Goal: Task Accomplishment & Management: Complete application form

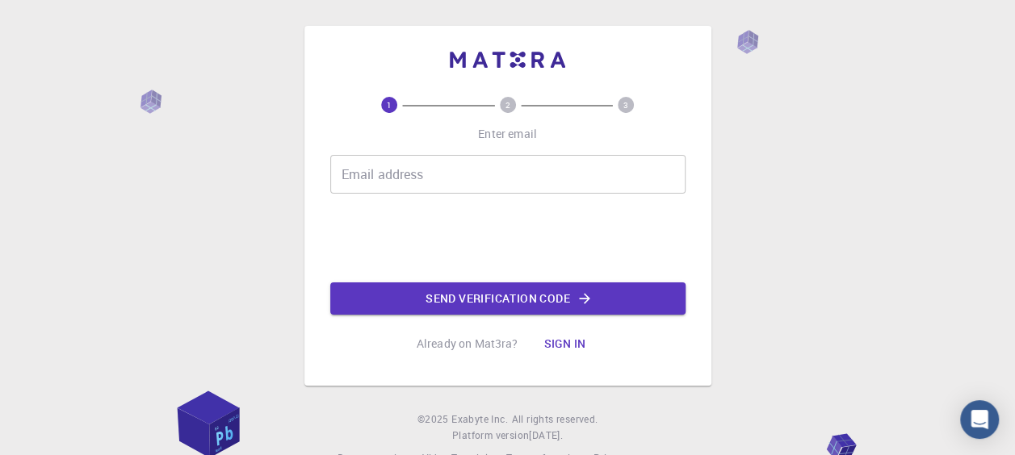
click at [431, 174] on input "Email address" at bounding box center [507, 174] width 355 height 39
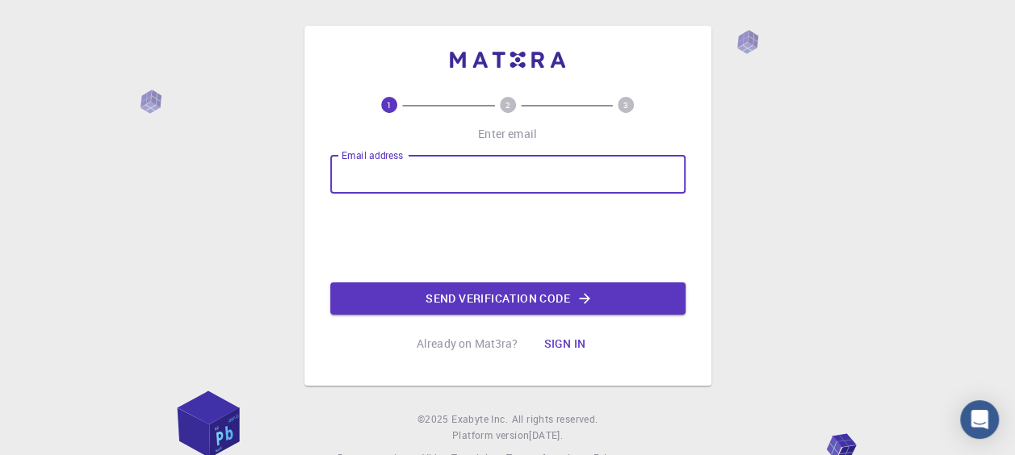
type input "[PERSON_NAME][EMAIL_ADDRESS][PERSON_NAME][DOMAIN_NAME]"
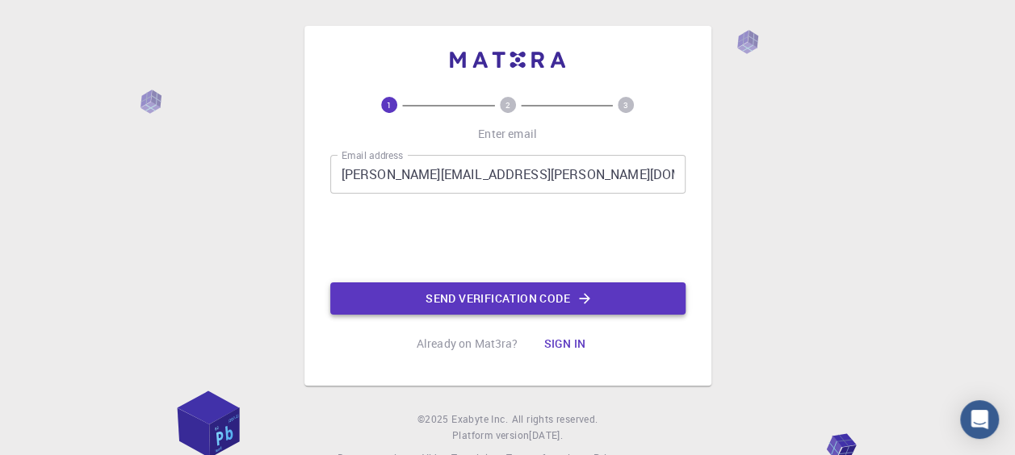
click at [502, 302] on button "Send verification code" at bounding box center [507, 299] width 355 height 32
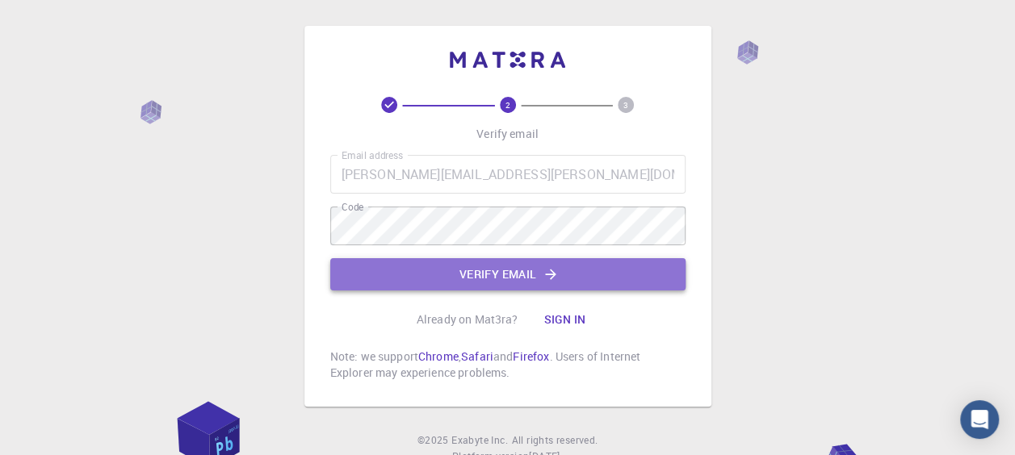
click at [515, 270] on button "Verify email" at bounding box center [507, 274] width 355 height 32
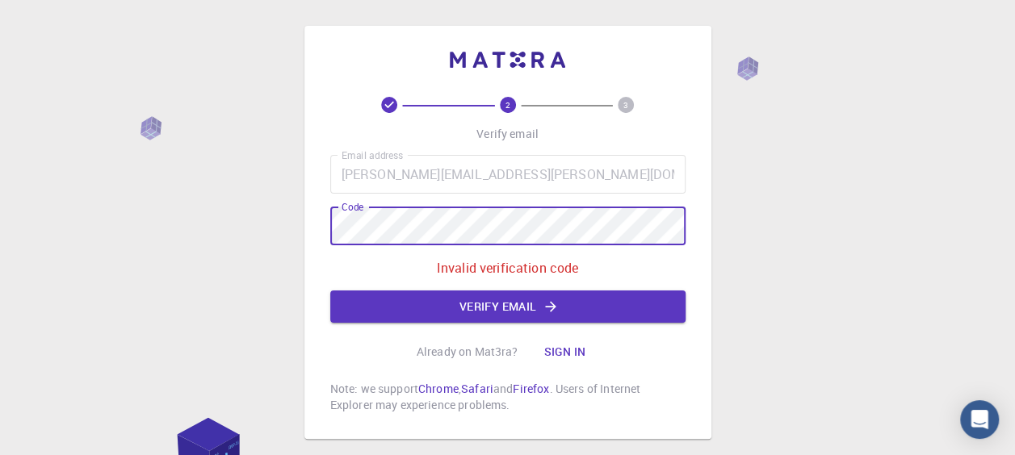
click at [241, 228] on div "2 3 Verify email Email address [PERSON_NAME][EMAIL_ADDRESS][PERSON_NAME][DOMAIN…" at bounding box center [507, 273] width 1015 height 546
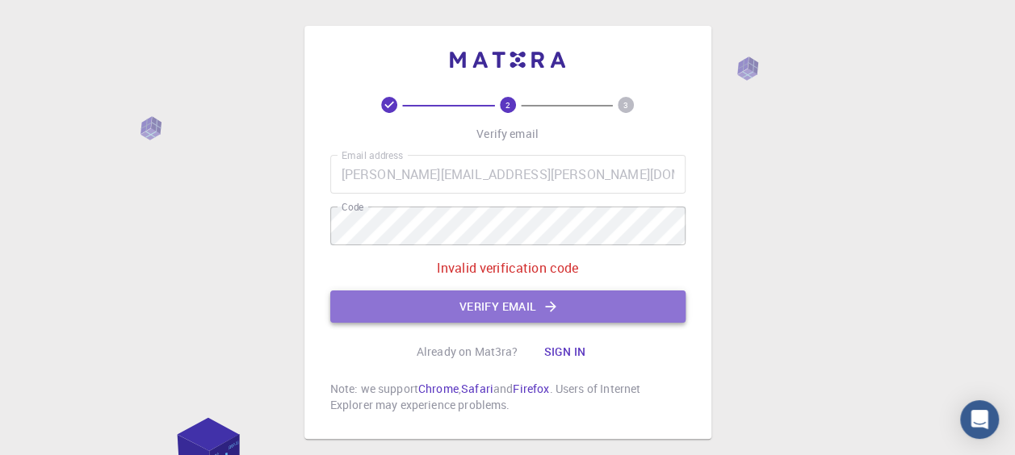
click at [541, 300] on button "Verify email" at bounding box center [507, 307] width 355 height 32
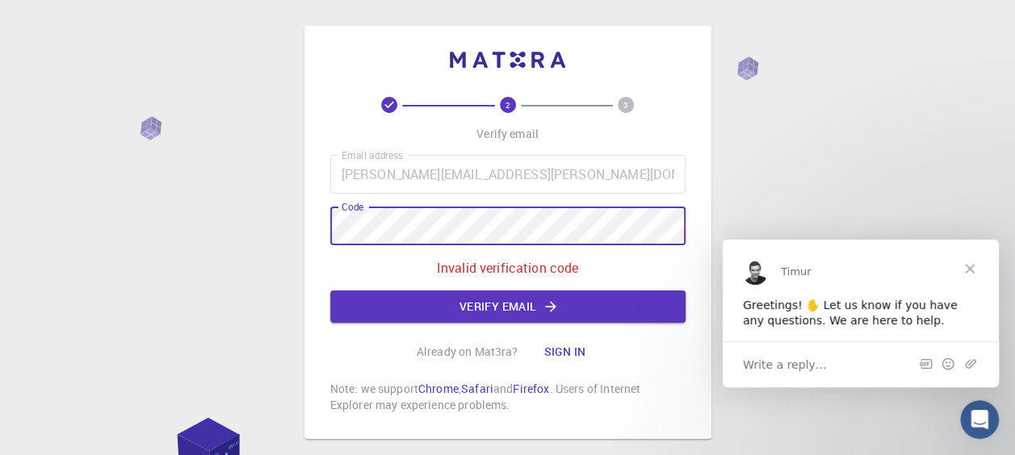
click at [270, 230] on div "2 3 Verify email Email address [PERSON_NAME][EMAIL_ADDRESS][PERSON_NAME][DOMAIN…" at bounding box center [507, 273] width 1015 height 546
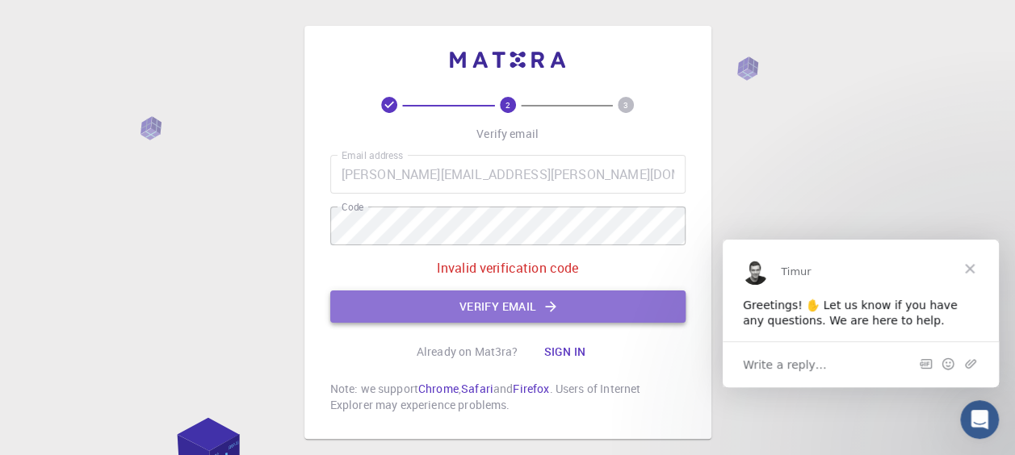
click at [507, 311] on button "Verify email" at bounding box center [507, 307] width 355 height 32
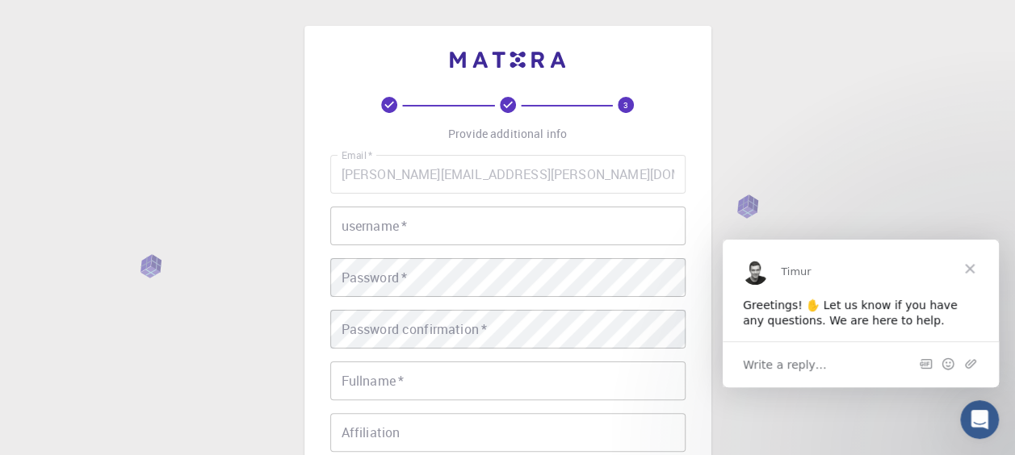
scroll to position [81, 0]
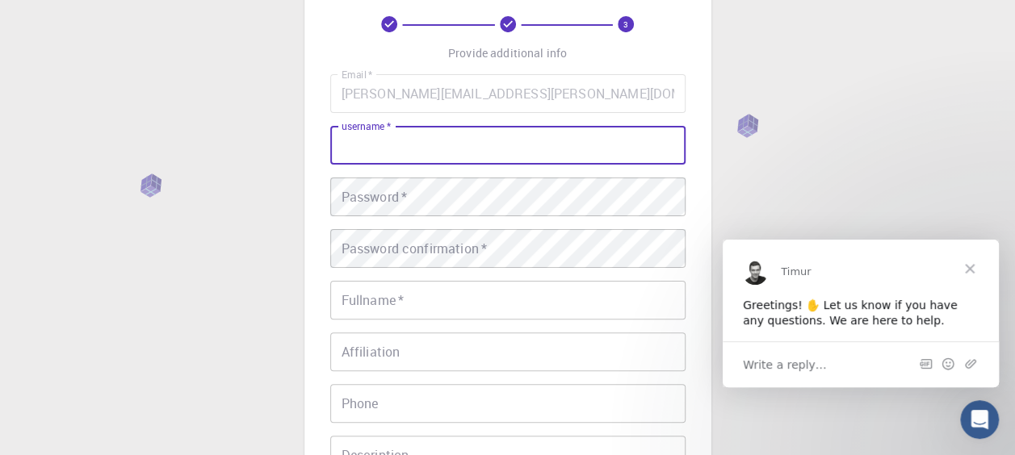
click at [418, 142] on input "username   *" at bounding box center [507, 145] width 355 height 39
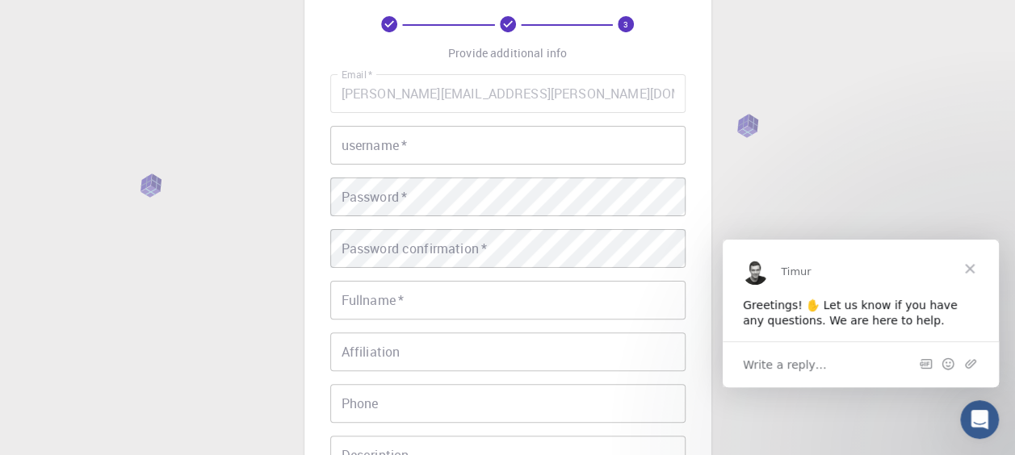
click at [316, 160] on div "3 Provide additional info Email   * [PERSON_NAME][EMAIL_ADDRESS][PERSON_NAME][D…" at bounding box center [507, 289] width 407 height 689
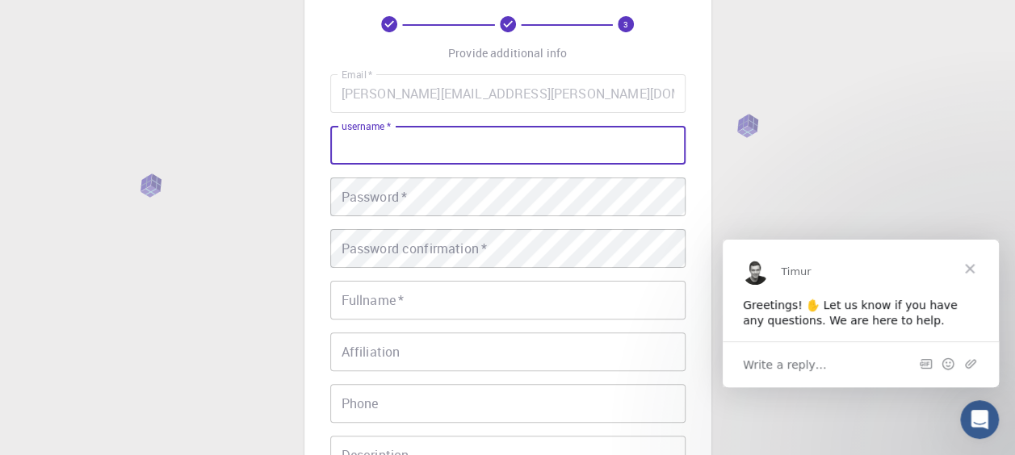
click at [536, 134] on input "username   *" at bounding box center [507, 145] width 355 height 39
drag, startPoint x: 456, startPoint y: 150, endPoint x: 279, endPoint y: 144, distance: 176.9
click at [279, 144] on div "3 Provide additional info Email   * [PERSON_NAME][EMAIL_ADDRESS][PERSON_NAME][D…" at bounding box center [507, 330] width 1015 height 822
type input "[PERSON_NAME].[PERSON_NAME]"
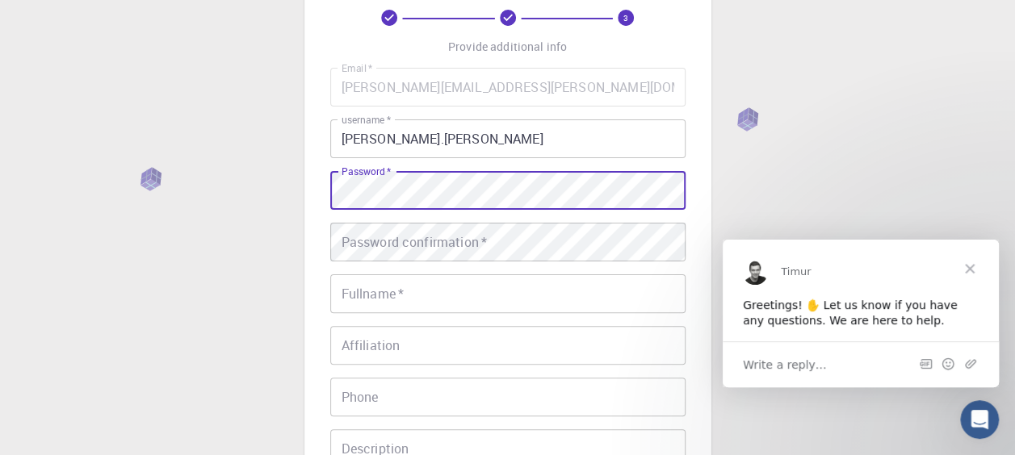
scroll to position [161, 0]
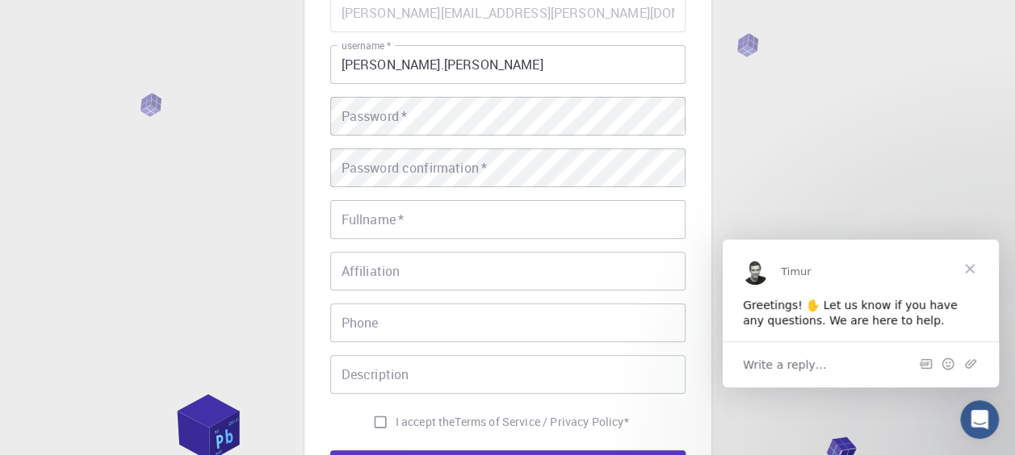
click at [105, 73] on div "3 Provide additional info Email   * [PERSON_NAME][EMAIL_ADDRESS][PERSON_NAME][D…" at bounding box center [507, 250] width 1015 height 822
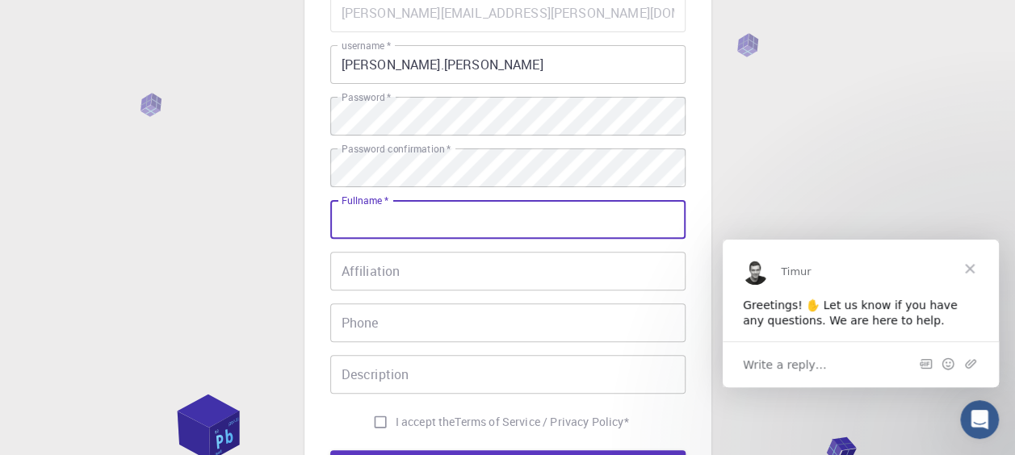
click at [421, 216] on input "Fullname   *" at bounding box center [507, 219] width 355 height 39
type input "[PERSON_NAME]"
type input "[PHONE_NUMBER]"
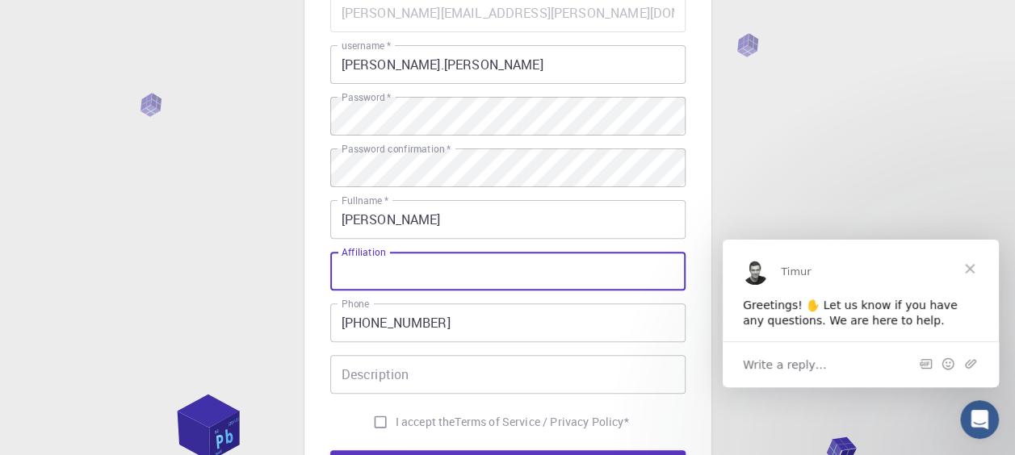
click at [459, 275] on input "Affiliation" at bounding box center [507, 271] width 355 height 39
drag, startPoint x: 447, startPoint y: 313, endPoint x: 465, endPoint y: 313, distance: 17.8
click at [447, 313] on input "[PHONE_NUMBER]" at bounding box center [507, 323] width 355 height 39
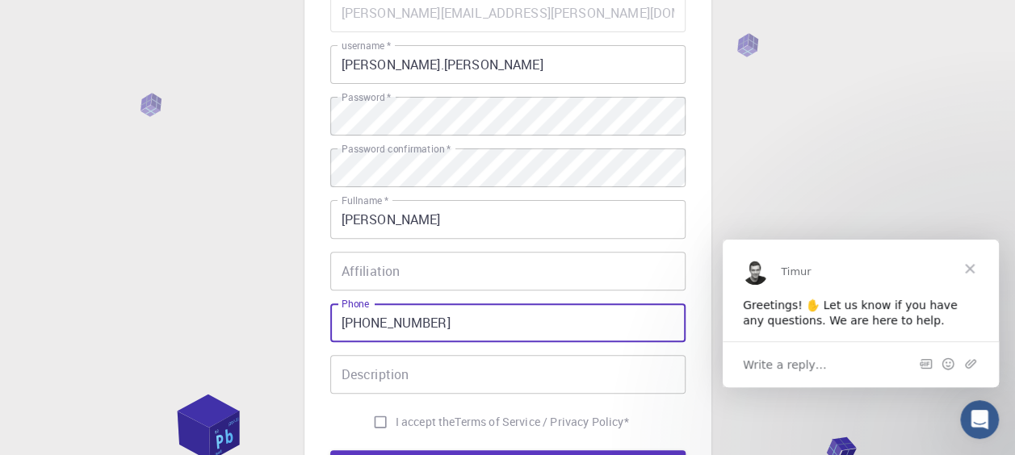
drag, startPoint x: 474, startPoint y: 313, endPoint x: 122, endPoint y: 304, distance: 352.1
click at [122, 304] on div "3 Provide additional info Email   * [PERSON_NAME][EMAIL_ADDRESS][PERSON_NAME][D…" at bounding box center [507, 250] width 1015 height 822
click at [118, 265] on div "3 Provide additional info Email   * [PERSON_NAME][EMAIL_ADDRESS][PERSON_NAME][D…" at bounding box center [507, 250] width 1015 height 822
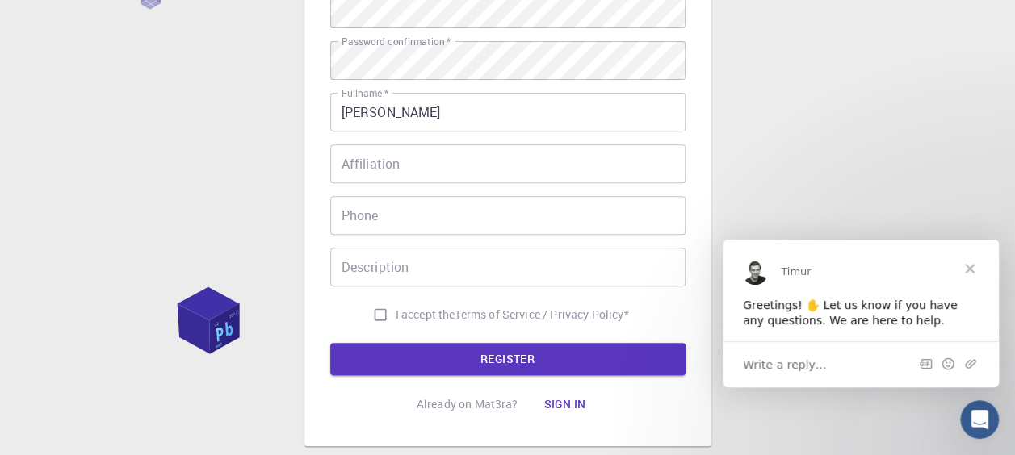
scroll to position [323, 0]
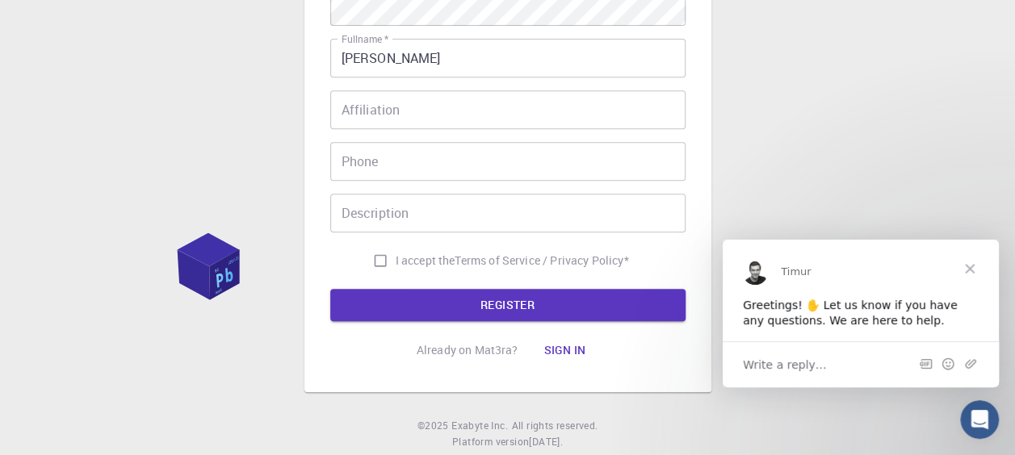
click at [370, 255] on input "I accept the Terms of Service / Privacy Policy *" at bounding box center [380, 260] width 31 height 31
checkbox input "true"
click at [521, 308] on button "REGISTER" at bounding box center [507, 305] width 355 height 32
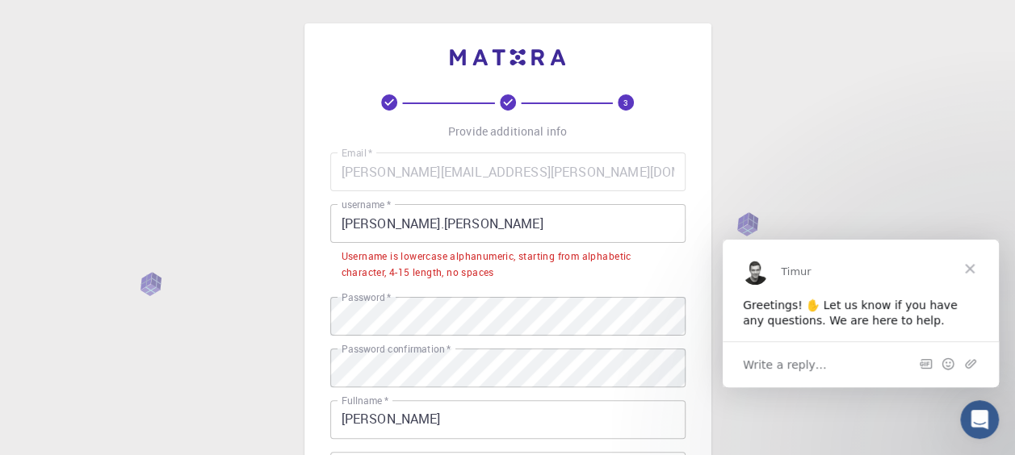
scroll to position [0, 0]
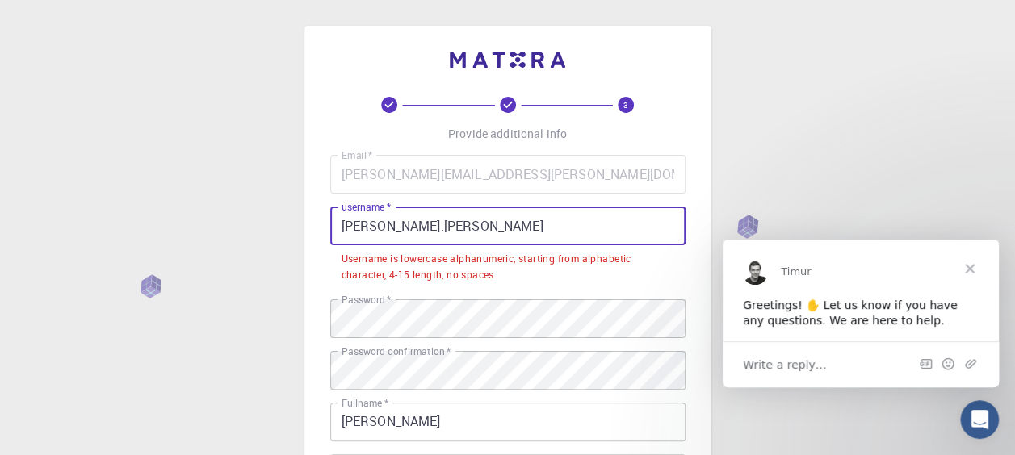
click at [379, 223] on input "[PERSON_NAME].[PERSON_NAME]" at bounding box center [507, 226] width 355 height 39
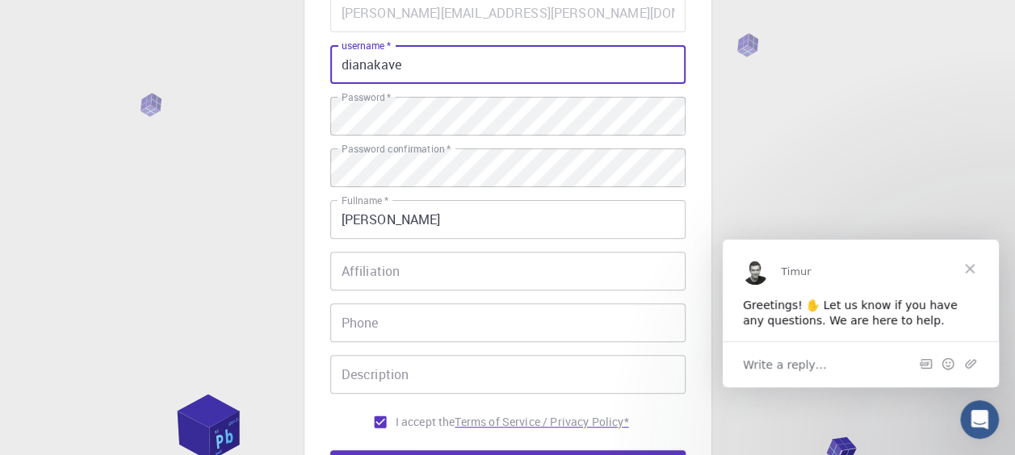
scroll to position [368, 0]
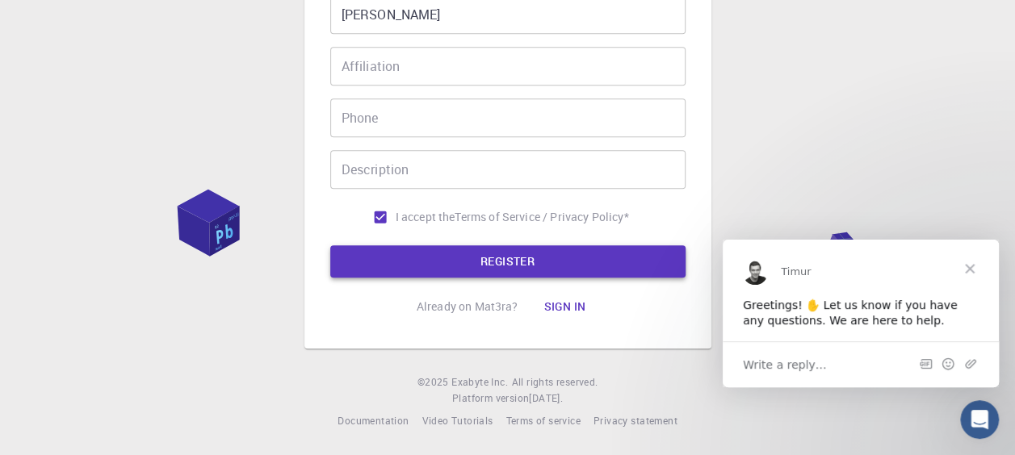
type input "dianakave"
click at [514, 262] on button "REGISTER" at bounding box center [507, 261] width 355 height 32
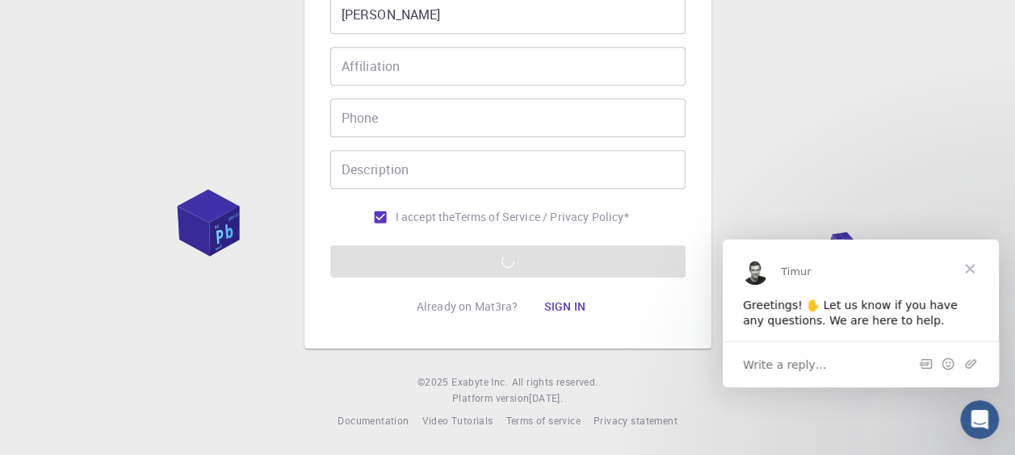
click at [176, 241] on div "3 Provide additional info Email   * [PERSON_NAME][EMAIL_ADDRESS][PERSON_NAME][D…" at bounding box center [507, 45] width 1015 height 822
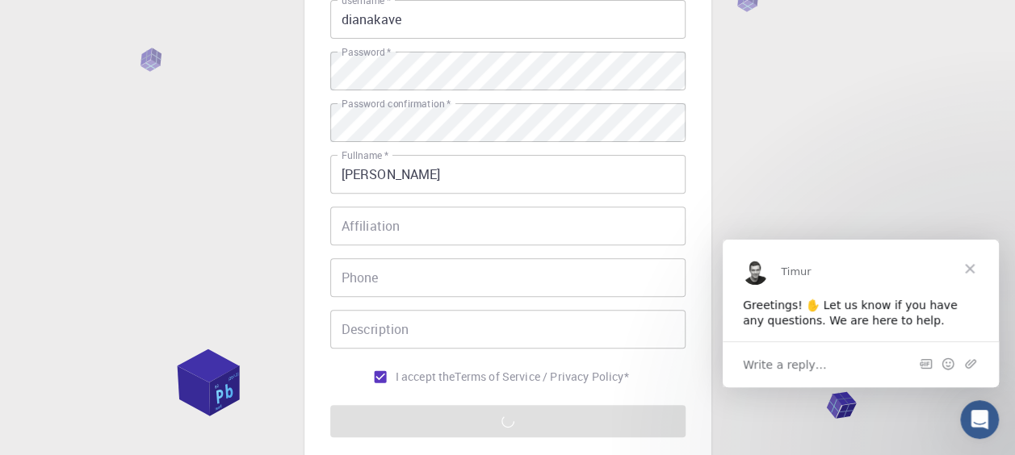
scroll to position [45, 0]
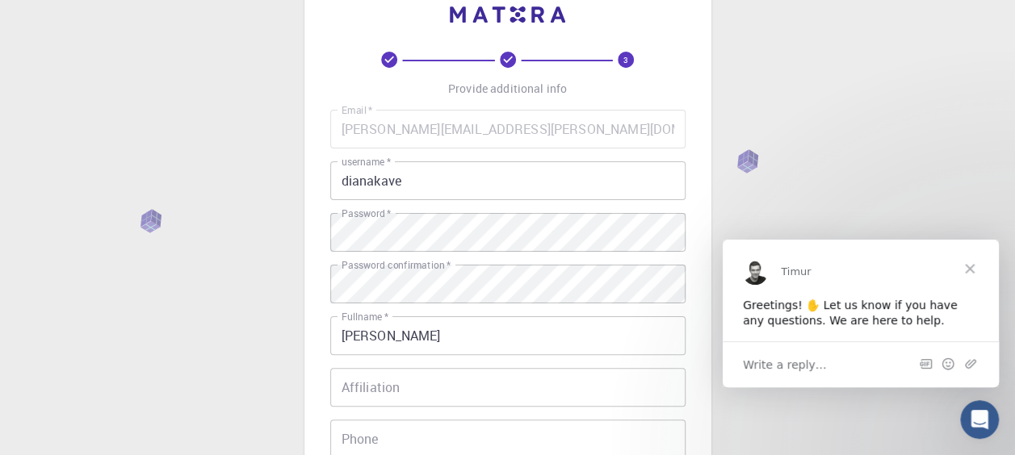
click at [976, 269] on span "Close" at bounding box center [969, 268] width 58 height 58
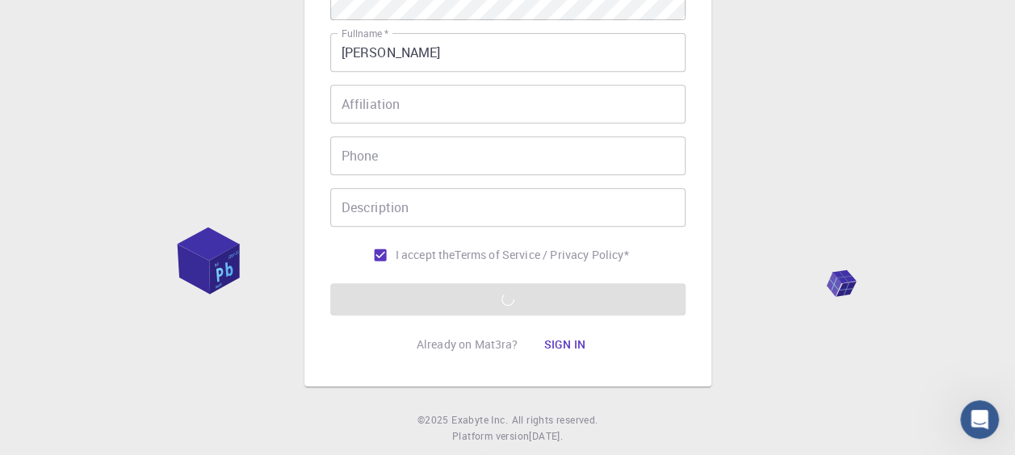
scroll to position [368, 0]
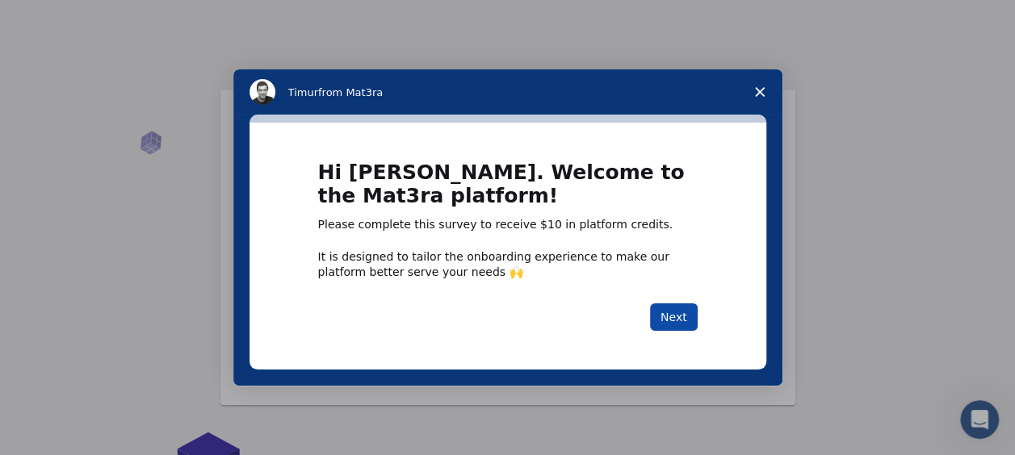
click at [673, 317] on button "Next" at bounding box center [674, 317] width 48 height 27
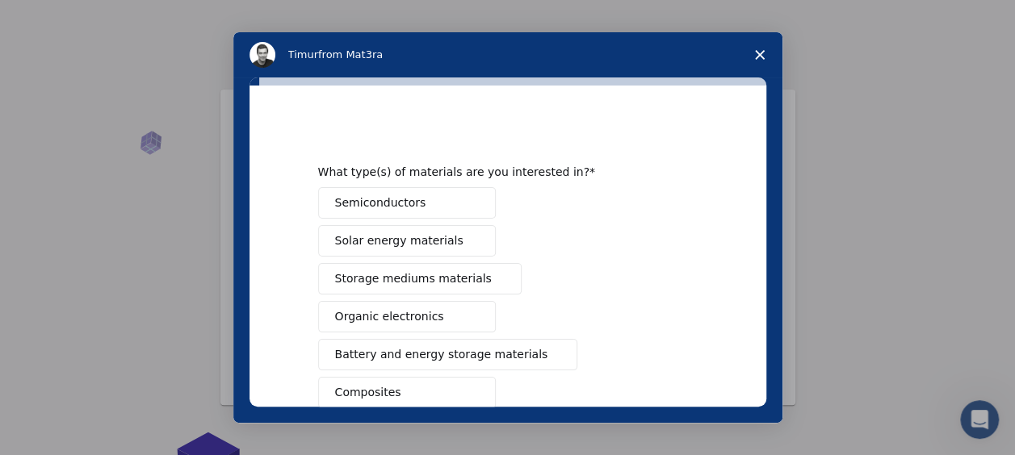
click at [763, 57] on span "Close survey" at bounding box center [759, 54] width 45 height 45
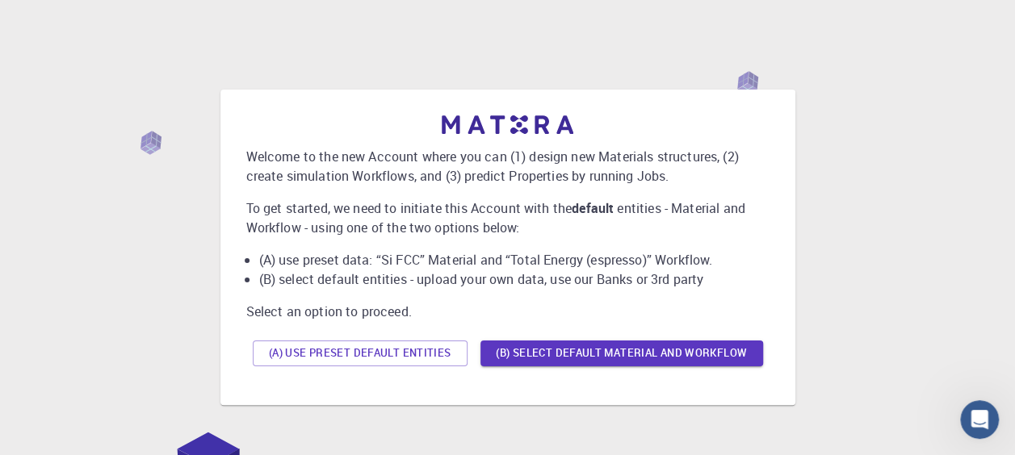
click at [756, 57] on div "Welcome to the new Account where you can (1) design new Materials structures, (…" at bounding box center [507, 247] width 976 height 404
